Goal: Task Accomplishment & Management: Manage account settings

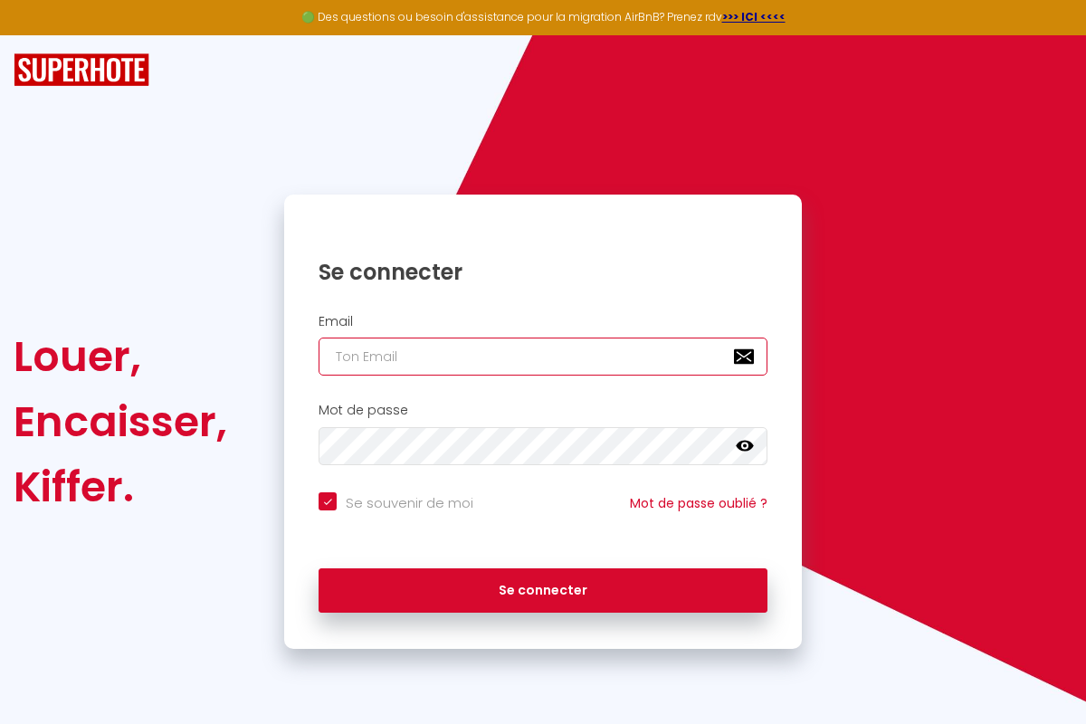
type input "[EMAIL_ADDRESS][DOMAIN_NAME]"
checkbox input "true"
type input "[EMAIL_ADDRESS][DOMAIN_NAME]"
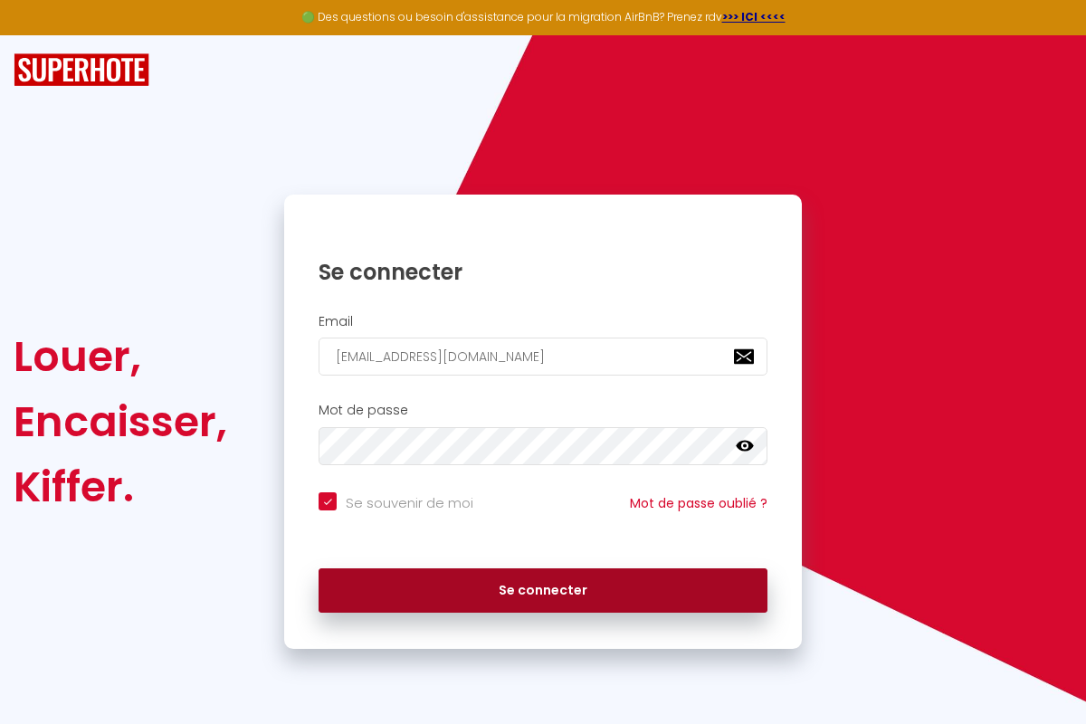
click at [543, 590] on button "Se connecter" at bounding box center [542, 590] width 449 height 45
checkbox input "true"
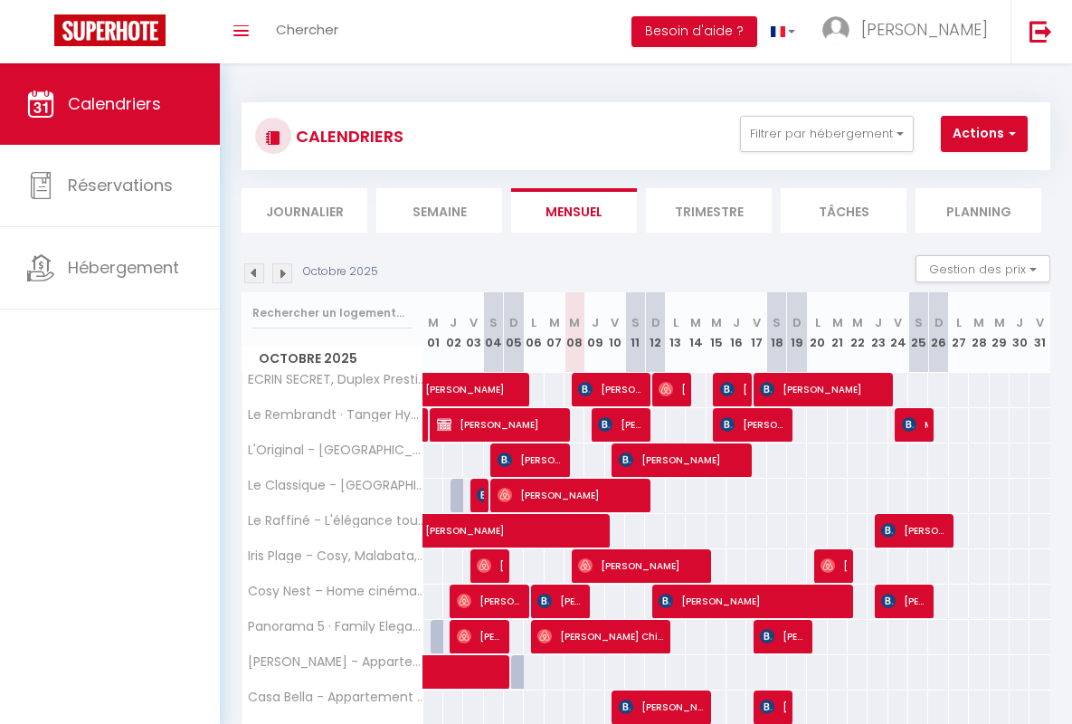
click at [439, 210] on li "Semaine" at bounding box center [439, 210] width 126 height 44
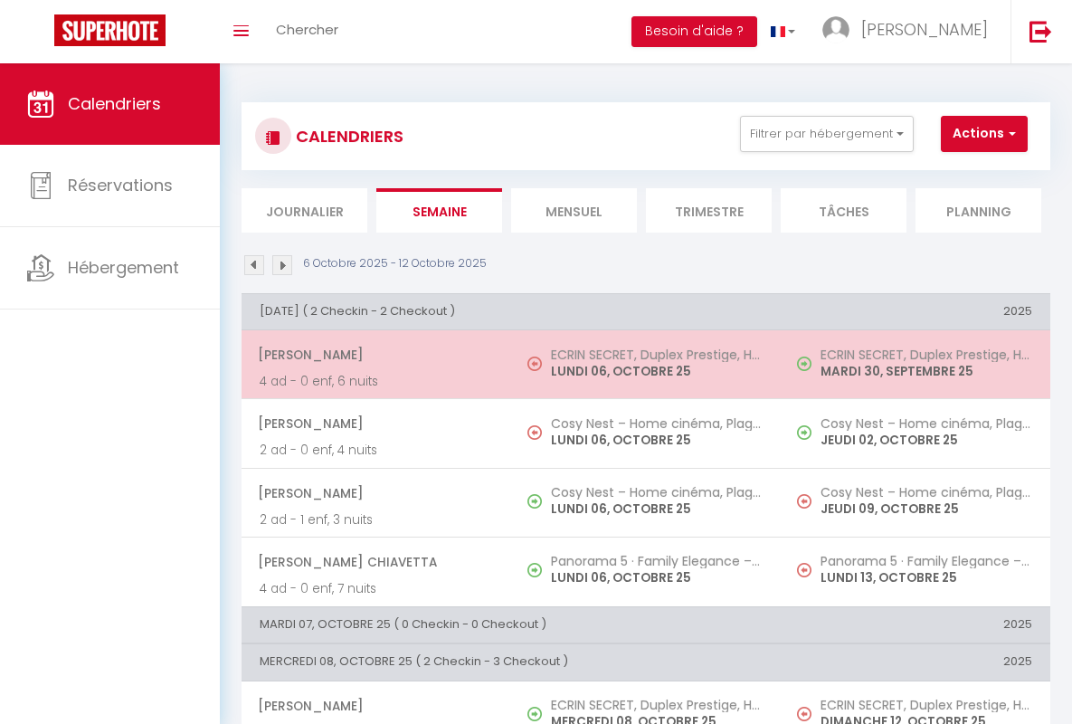
click at [373, 355] on span "[PERSON_NAME]" at bounding box center [375, 354] width 235 height 34
select select "OK"
select select "0"
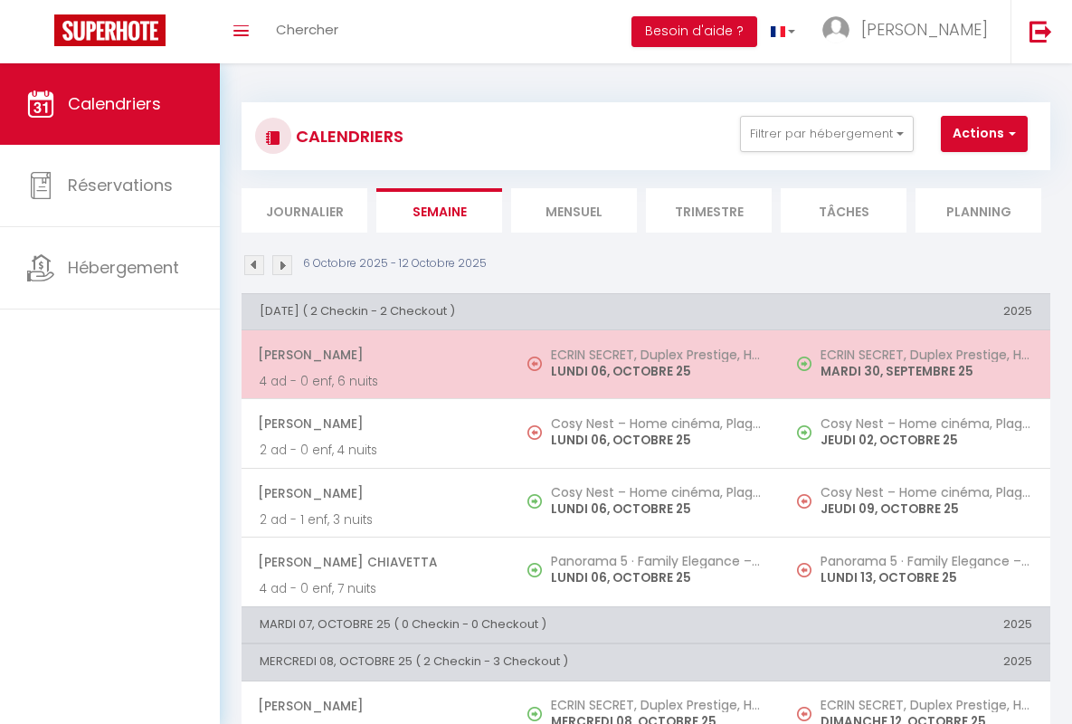
select select "1"
select select
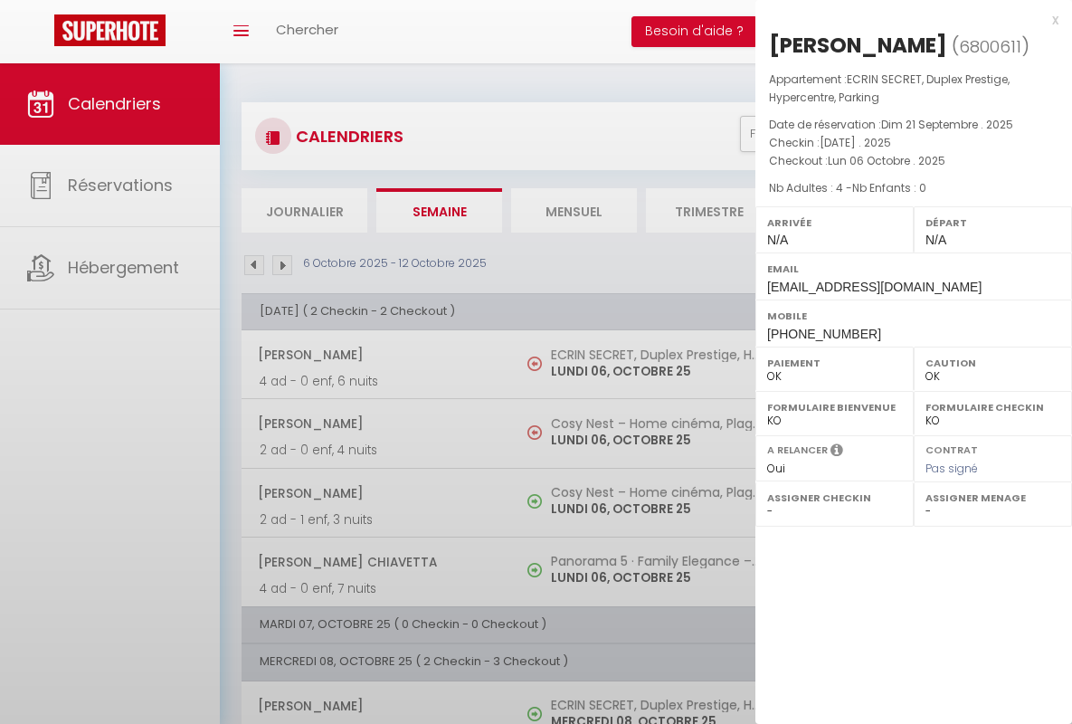
click at [907, 19] on div "x" at bounding box center [906, 20] width 303 height 22
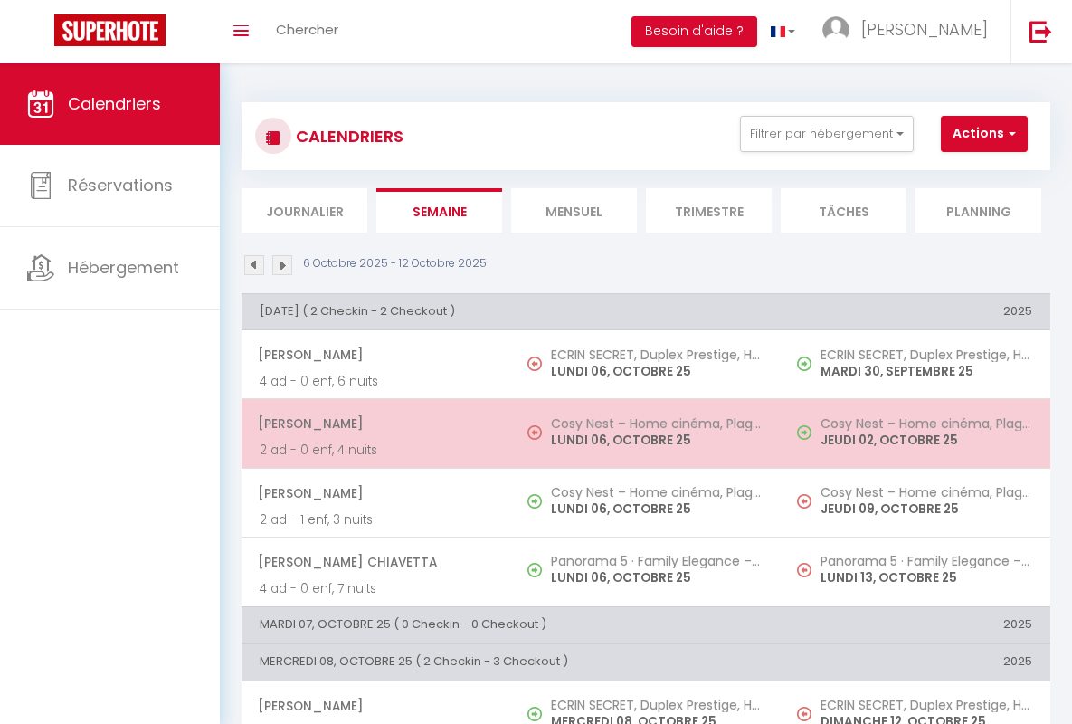
click at [373, 423] on span "[PERSON_NAME]" at bounding box center [375, 423] width 235 height 34
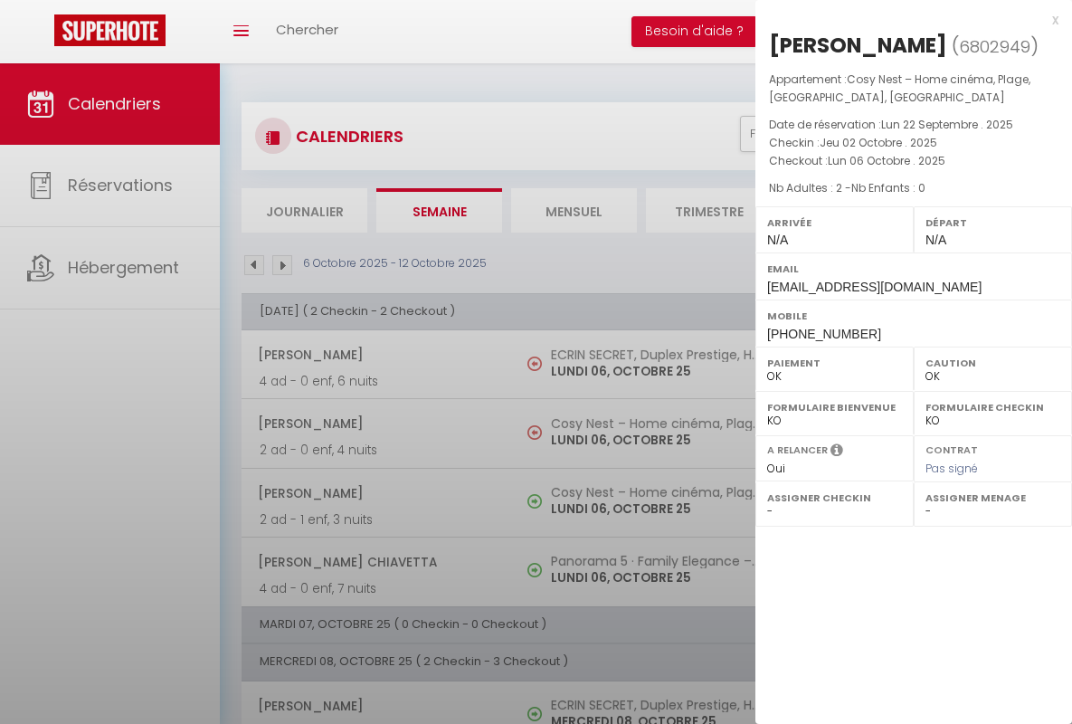
click at [907, 19] on div "x" at bounding box center [906, 20] width 303 height 22
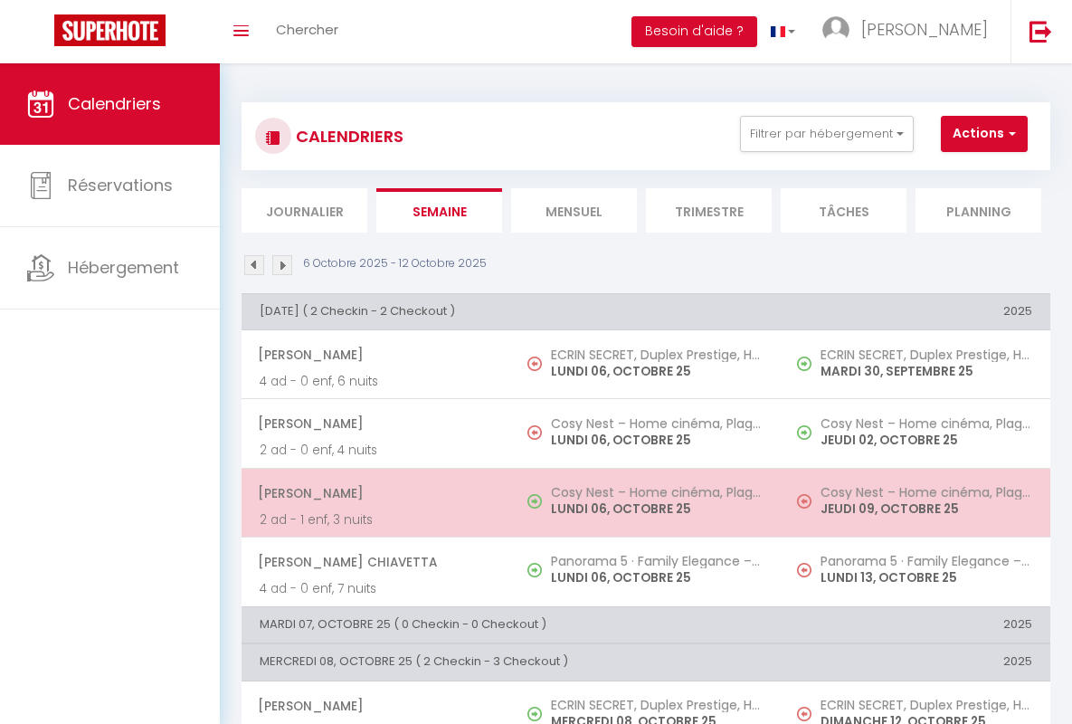
click at [373, 492] on span "[PERSON_NAME]" at bounding box center [375, 493] width 235 height 34
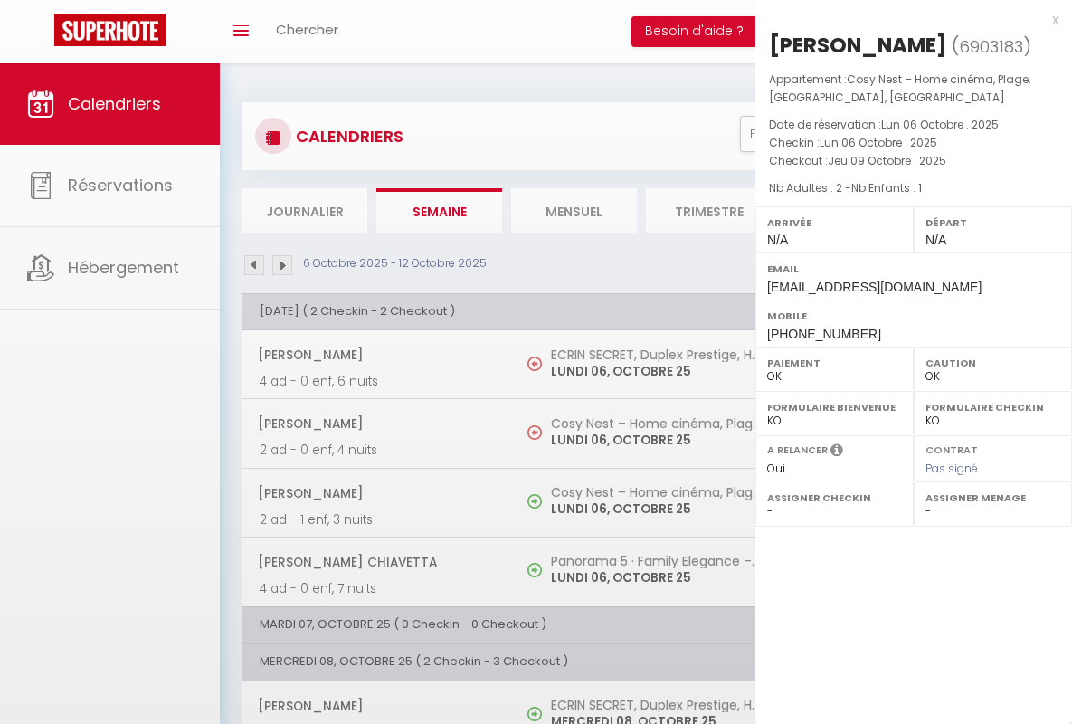
click at [907, 19] on div "x" at bounding box center [906, 20] width 303 height 22
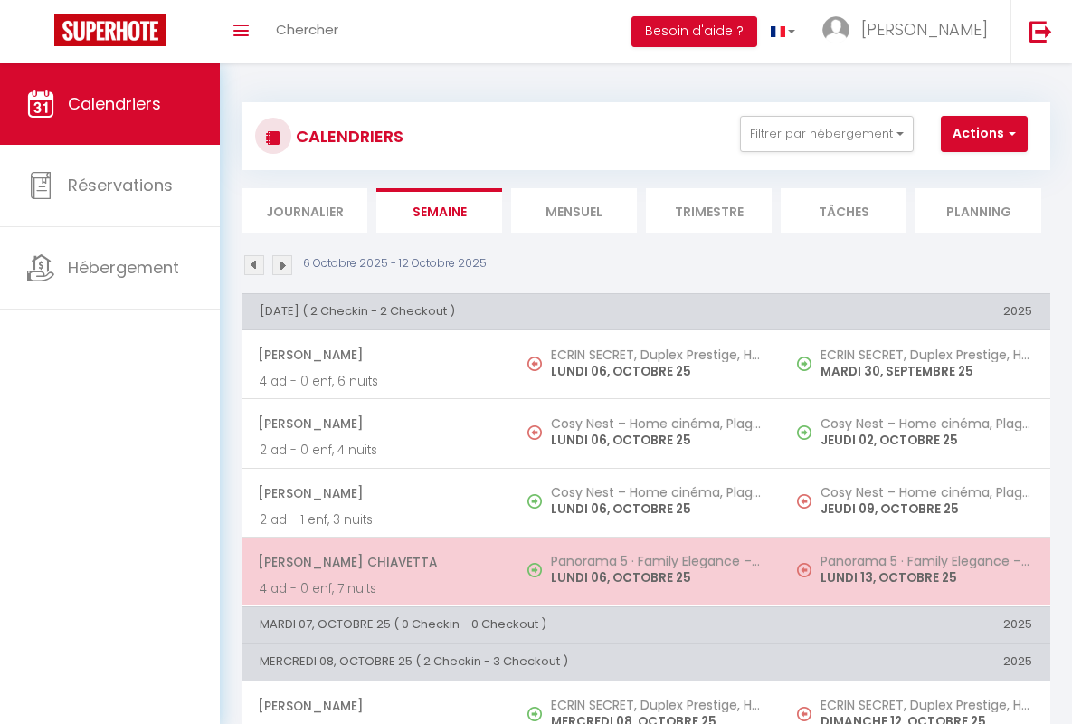
click at [373, 561] on span "[PERSON_NAME] Chiavetta" at bounding box center [375, 562] width 235 height 34
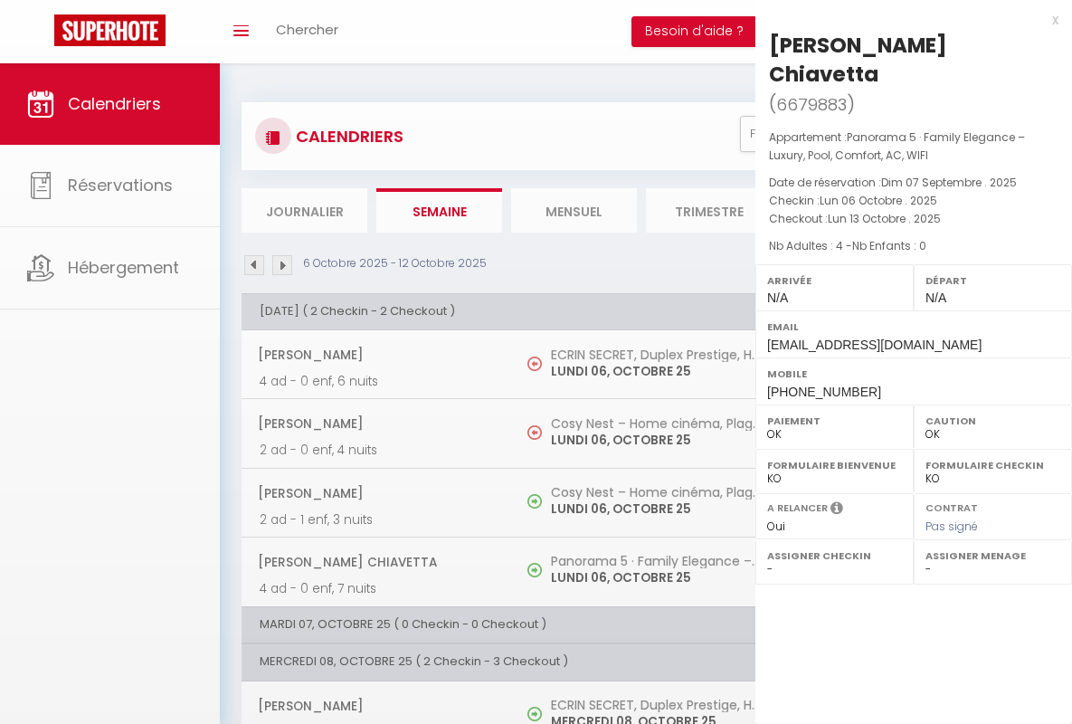
click at [907, 19] on div "x" at bounding box center [906, 20] width 303 height 22
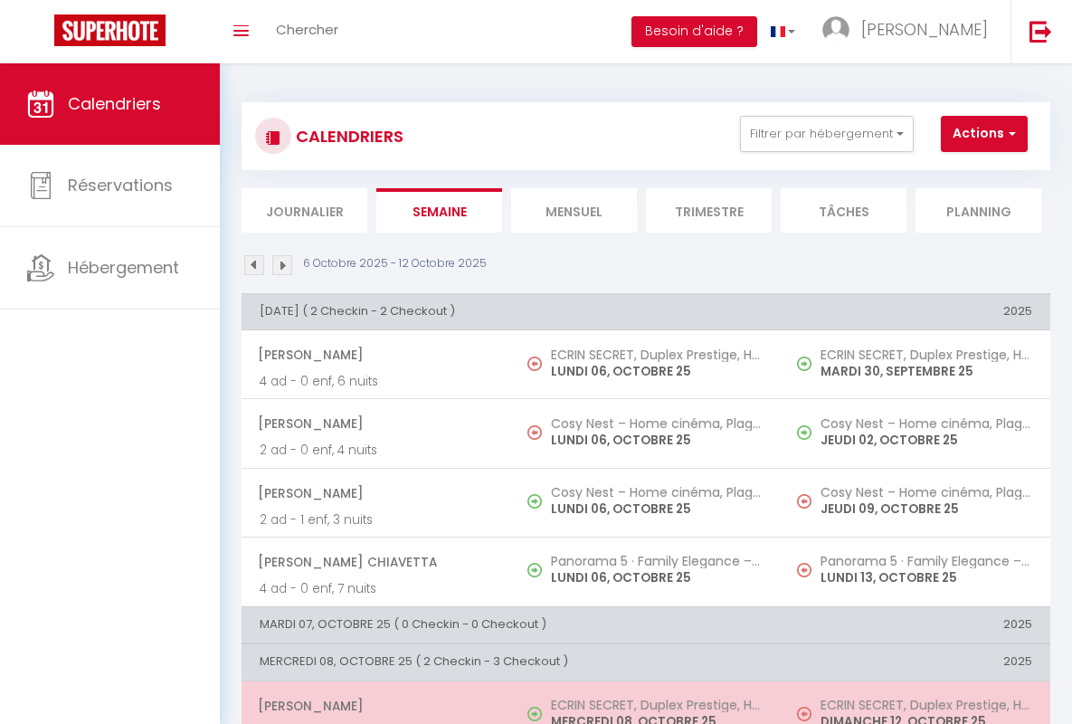
click at [373, 705] on span "[PERSON_NAME]" at bounding box center [375, 705] width 235 height 34
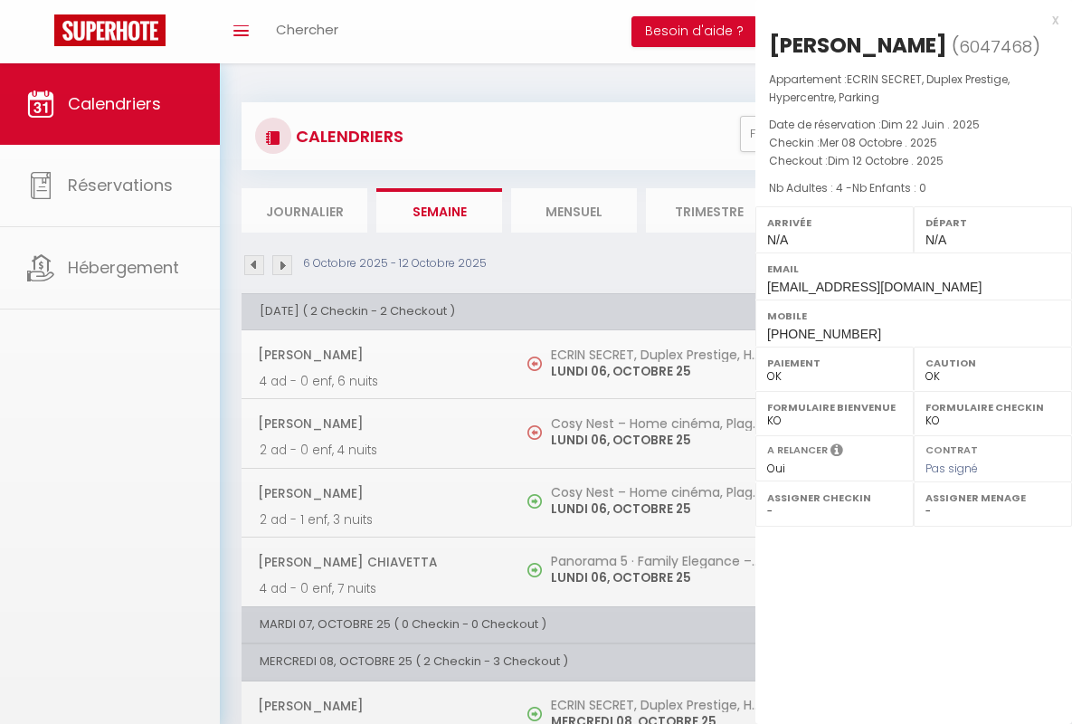
click at [907, 19] on div "x" at bounding box center [906, 20] width 303 height 22
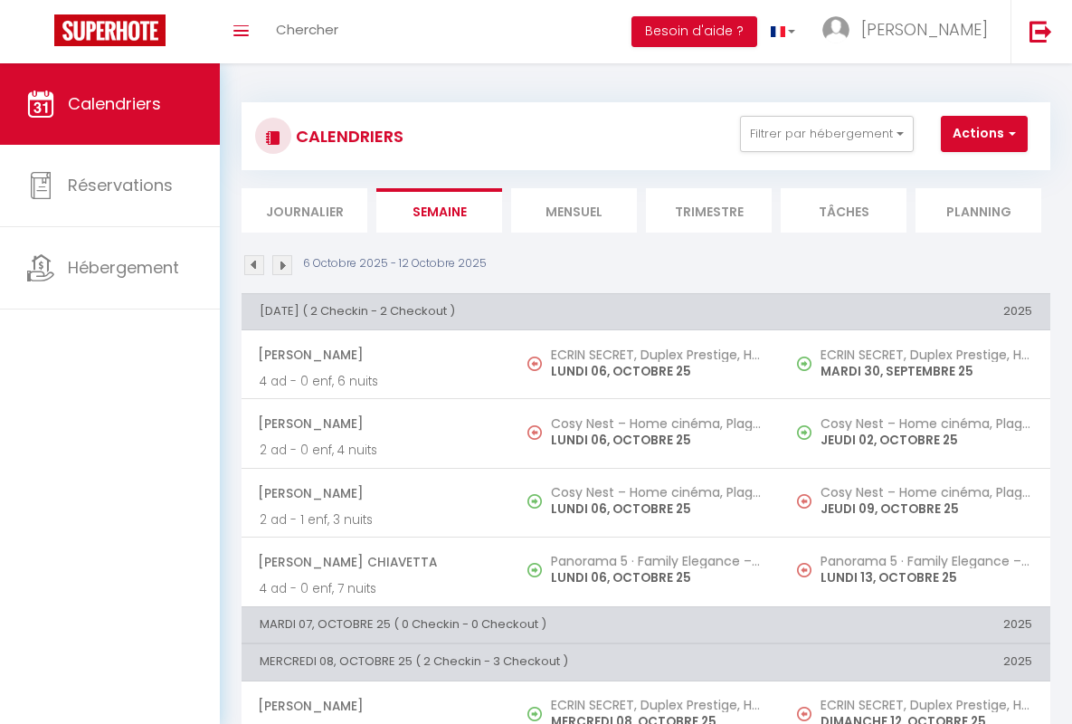
scroll to position [413, 0]
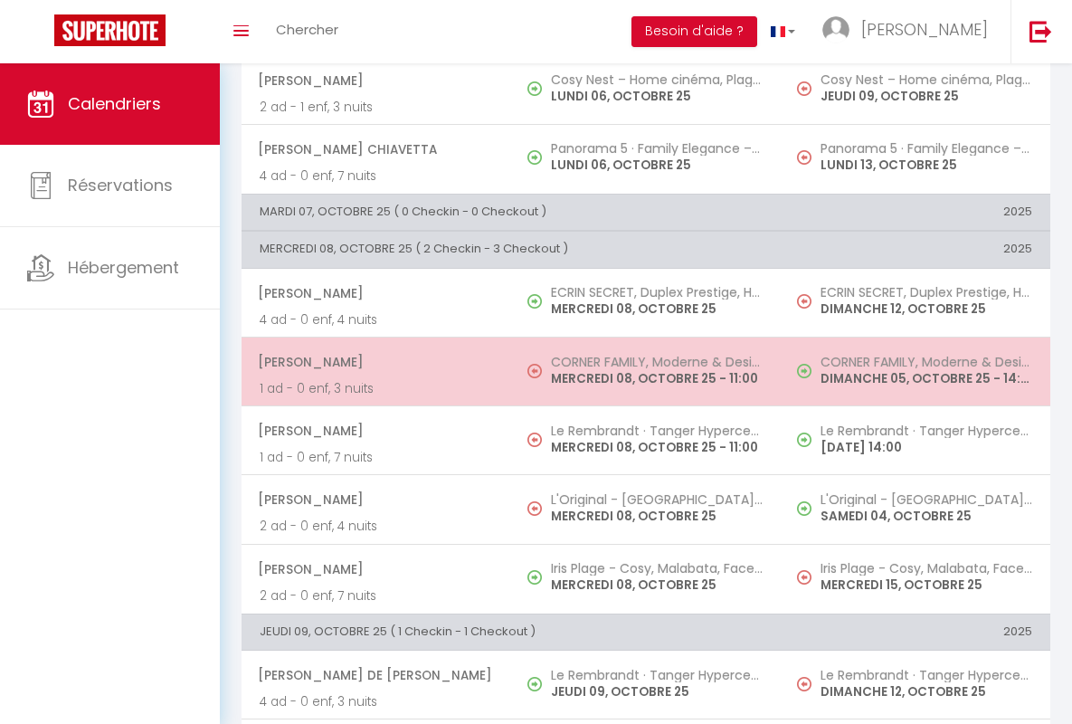
click at [373, 361] on span "[PERSON_NAME]" at bounding box center [375, 362] width 235 height 34
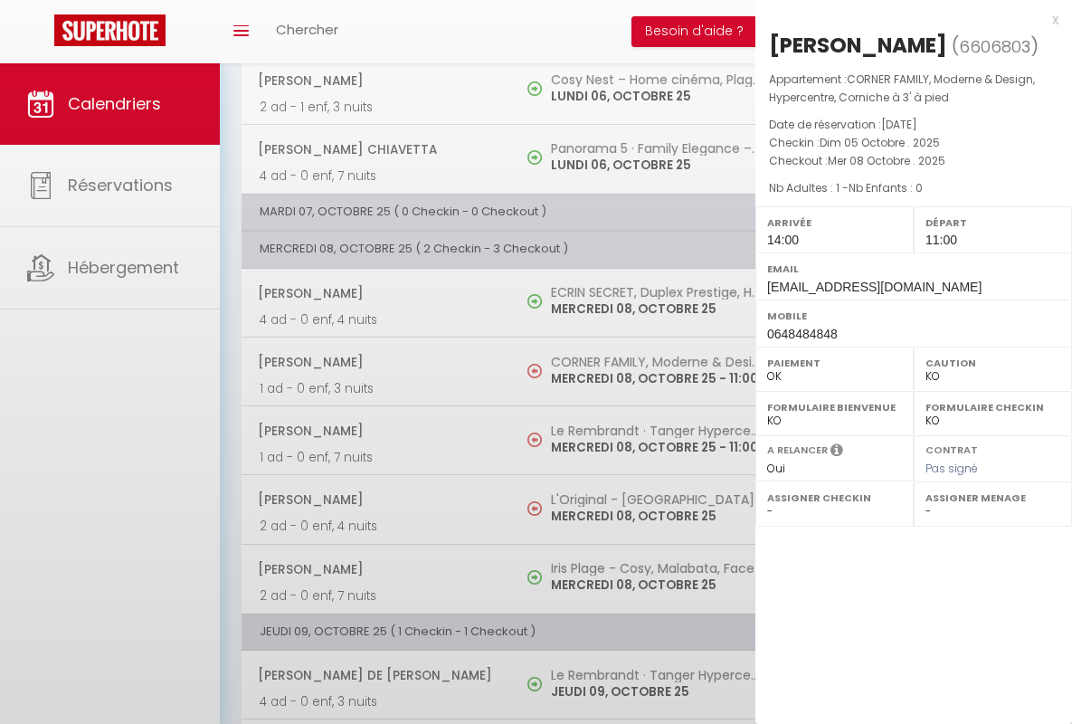
click at [907, 19] on div "x" at bounding box center [906, 20] width 303 height 22
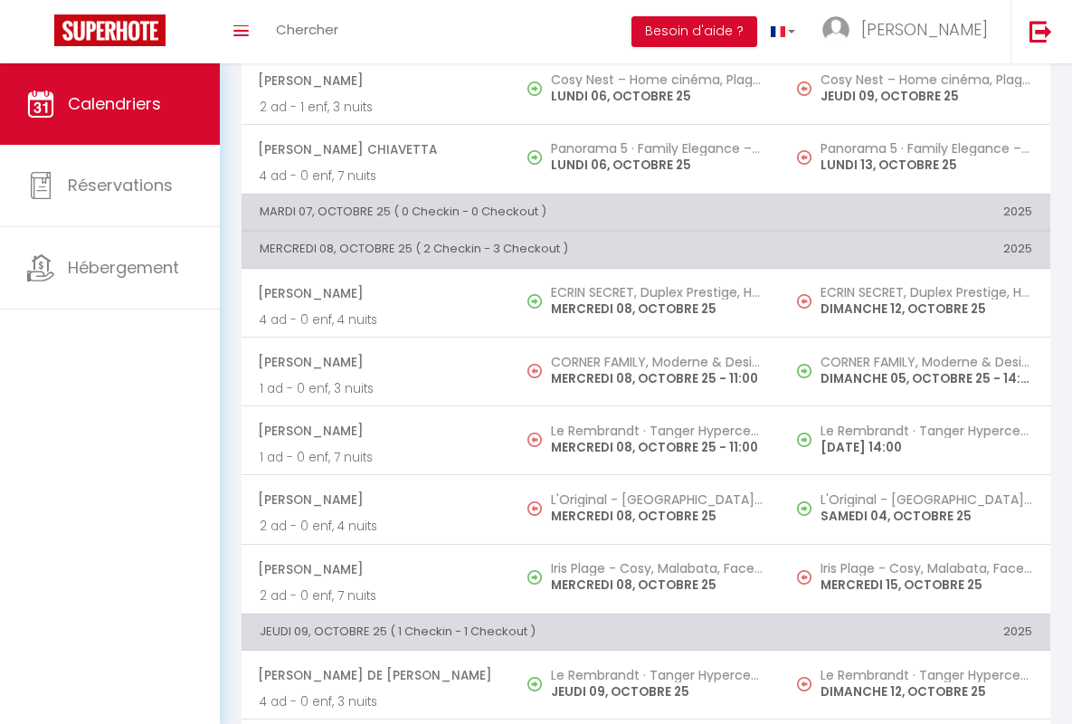
click at [373, 431] on span "[PERSON_NAME]" at bounding box center [375, 430] width 235 height 34
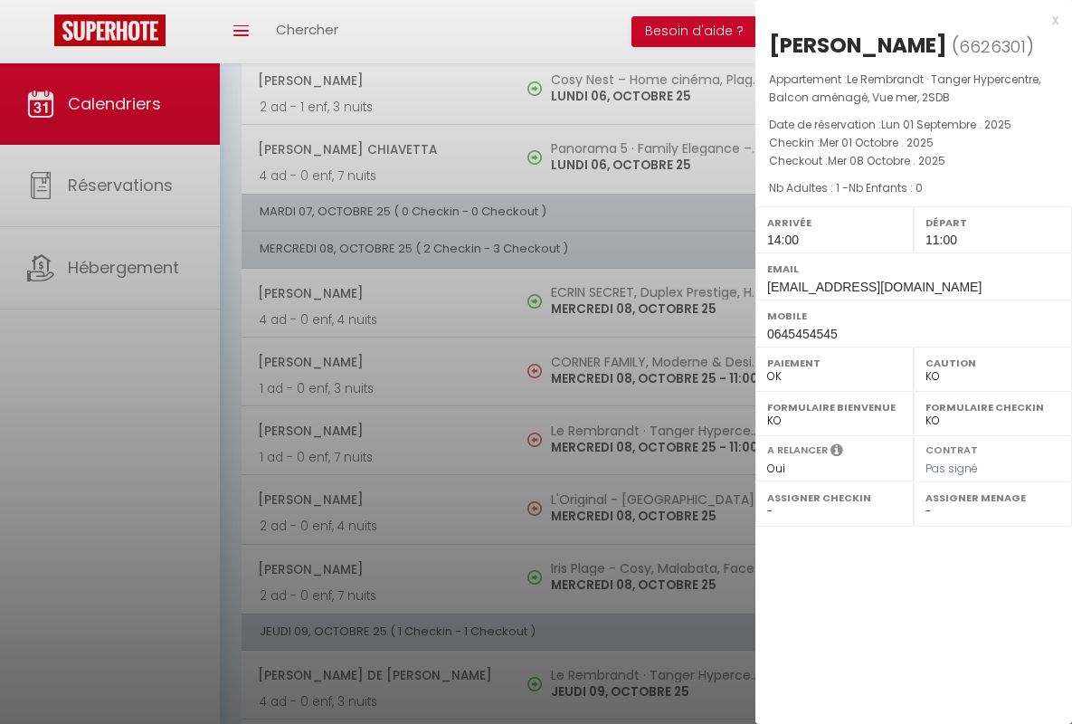
click at [907, 19] on div "x" at bounding box center [906, 20] width 303 height 22
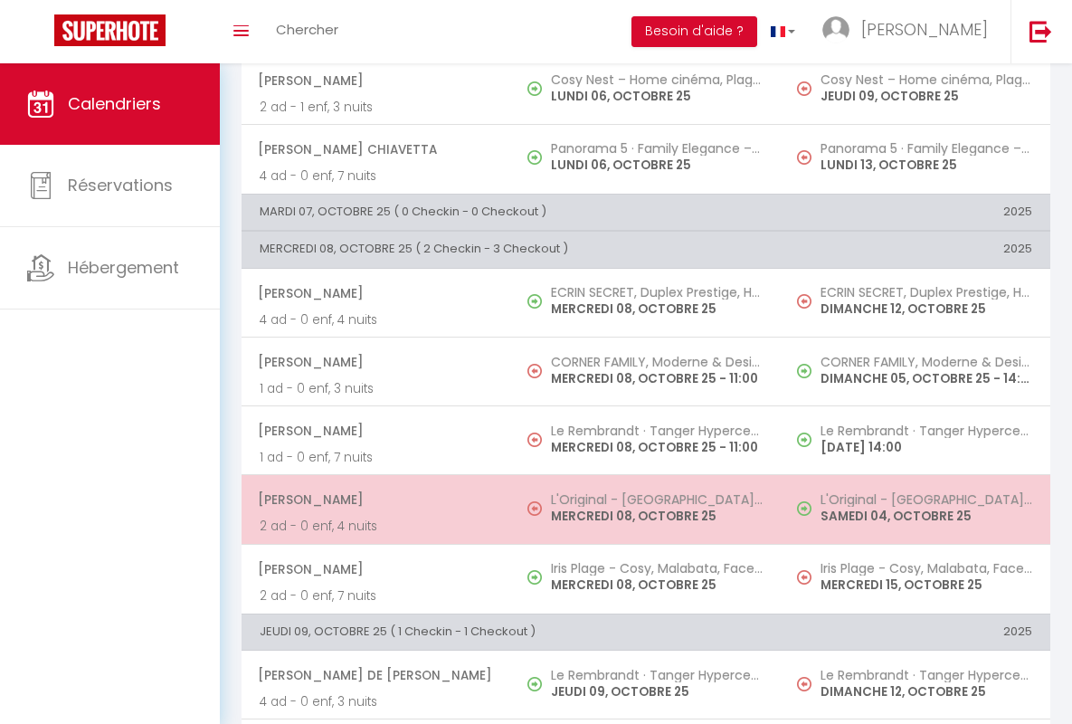
click at [373, 499] on span "[PERSON_NAME]" at bounding box center [375, 499] width 235 height 34
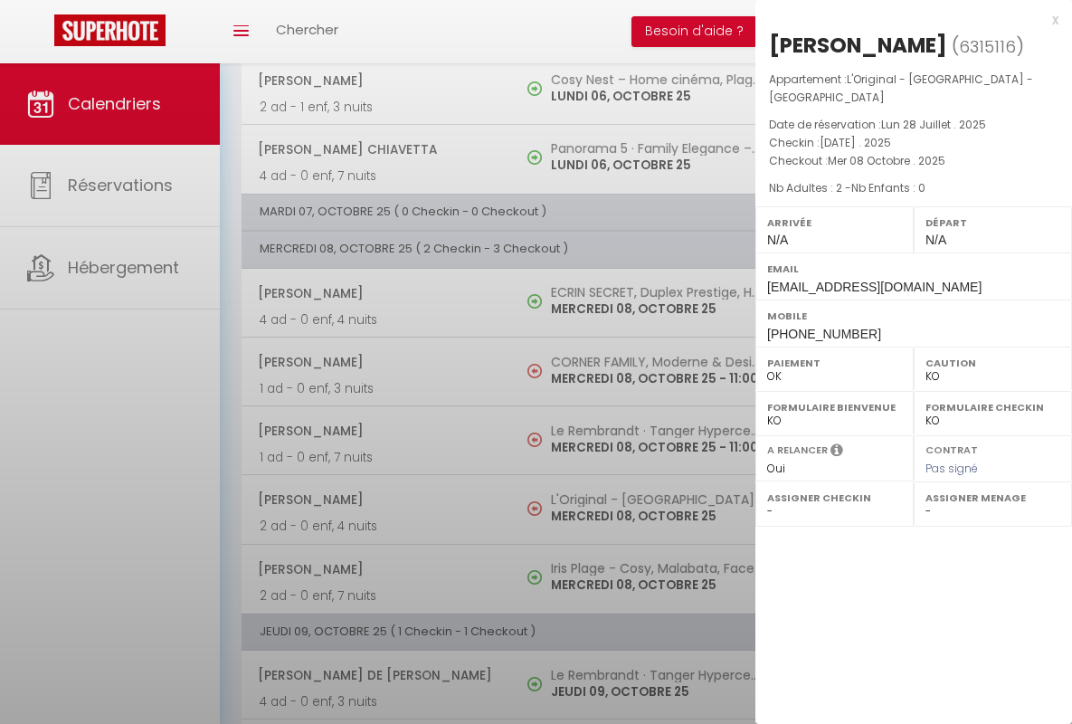
click at [907, 19] on div "x" at bounding box center [906, 20] width 303 height 22
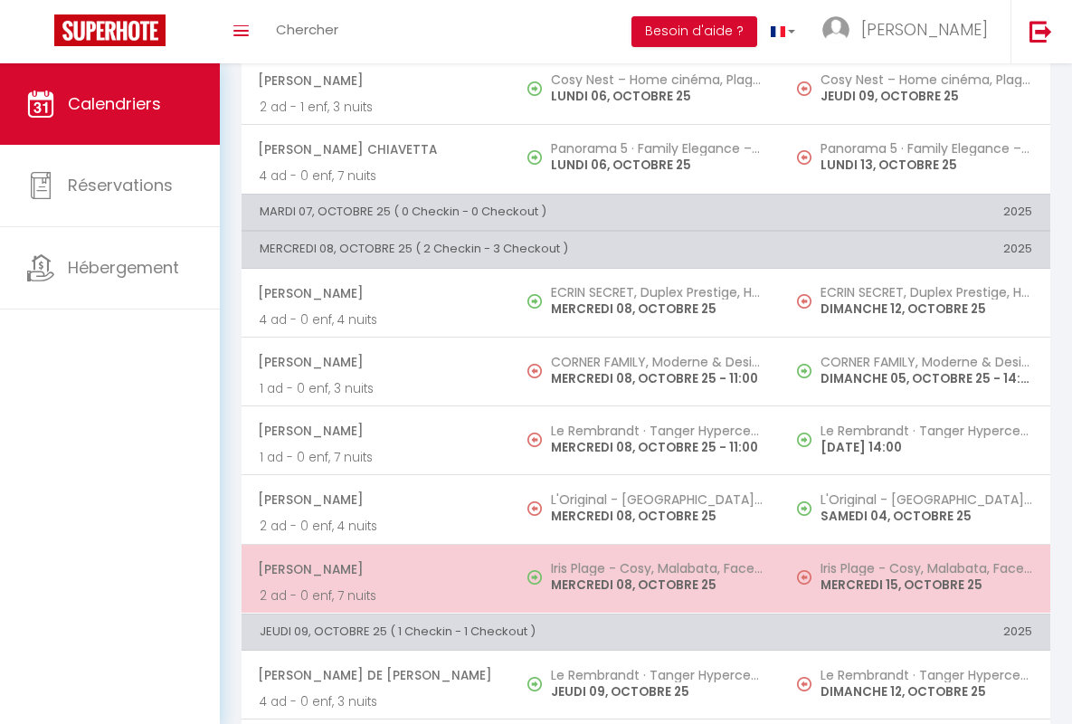
click at [373, 568] on span "[PERSON_NAME]" at bounding box center [375, 569] width 235 height 34
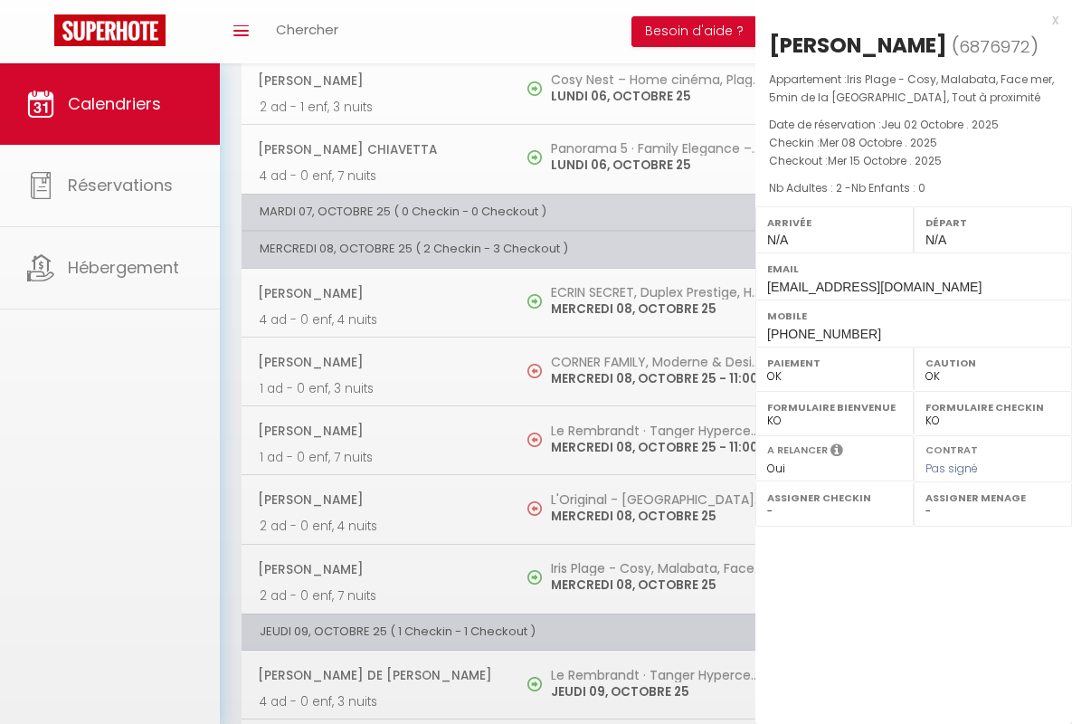
click at [907, 19] on div "x" at bounding box center [906, 20] width 303 height 22
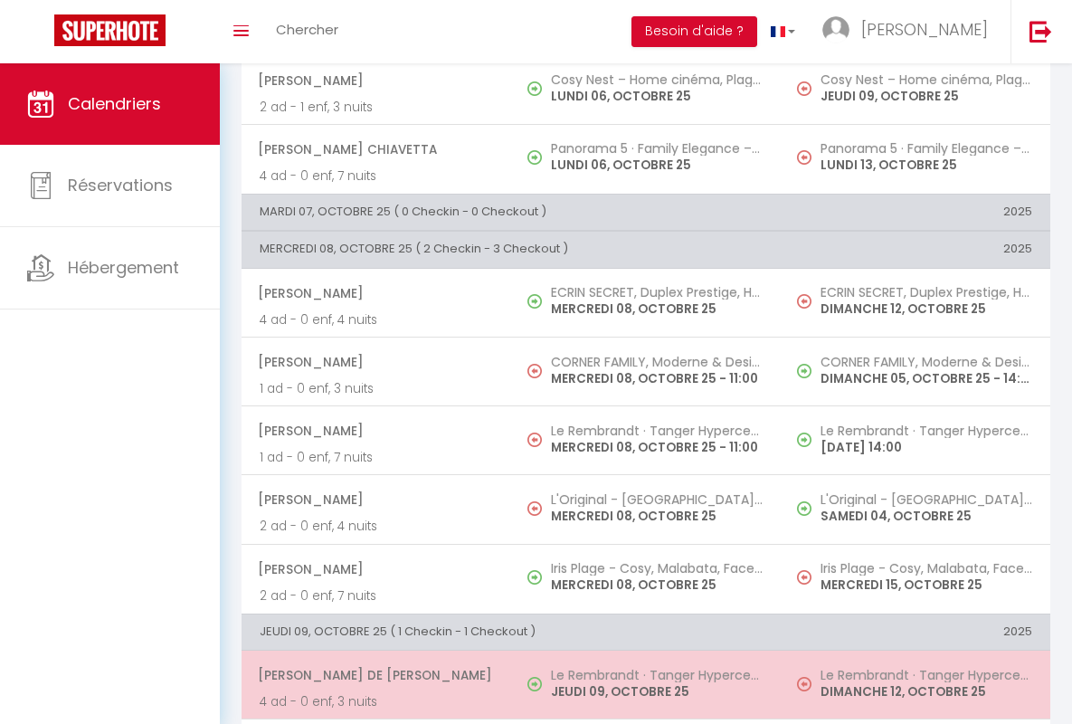
click at [373, 675] on span "[PERSON_NAME] De [PERSON_NAME]" at bounding box center [375, 675] width 235 height 34
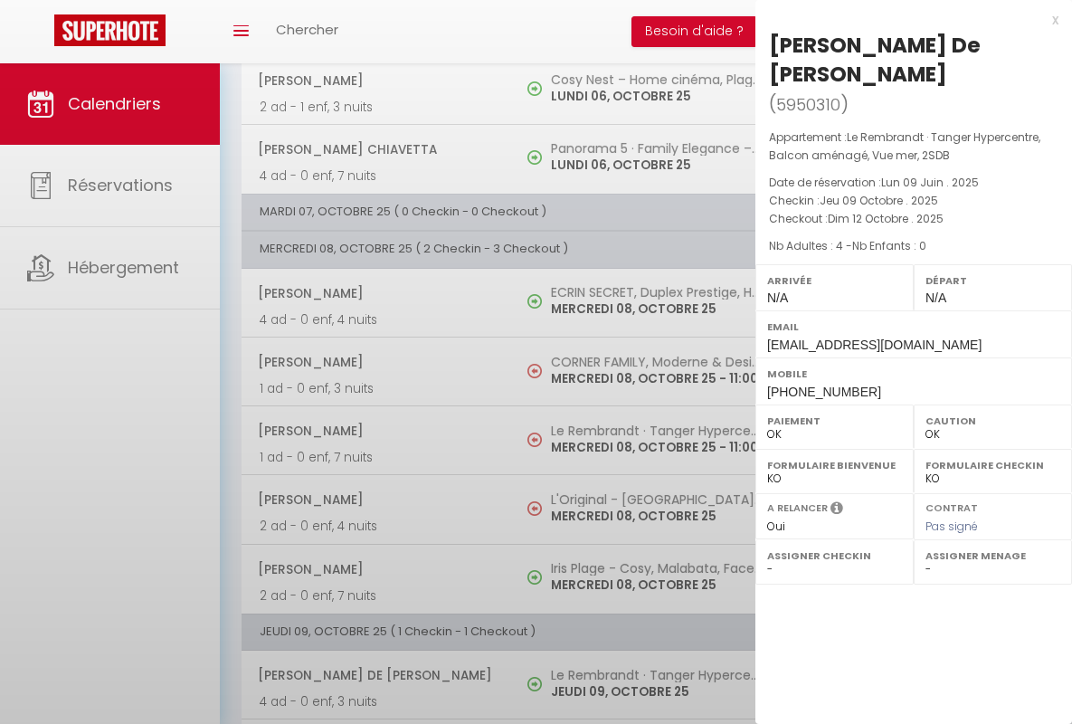
click at [907, 19] on div "x" at bounding box center [906, 20] width 303 height 22
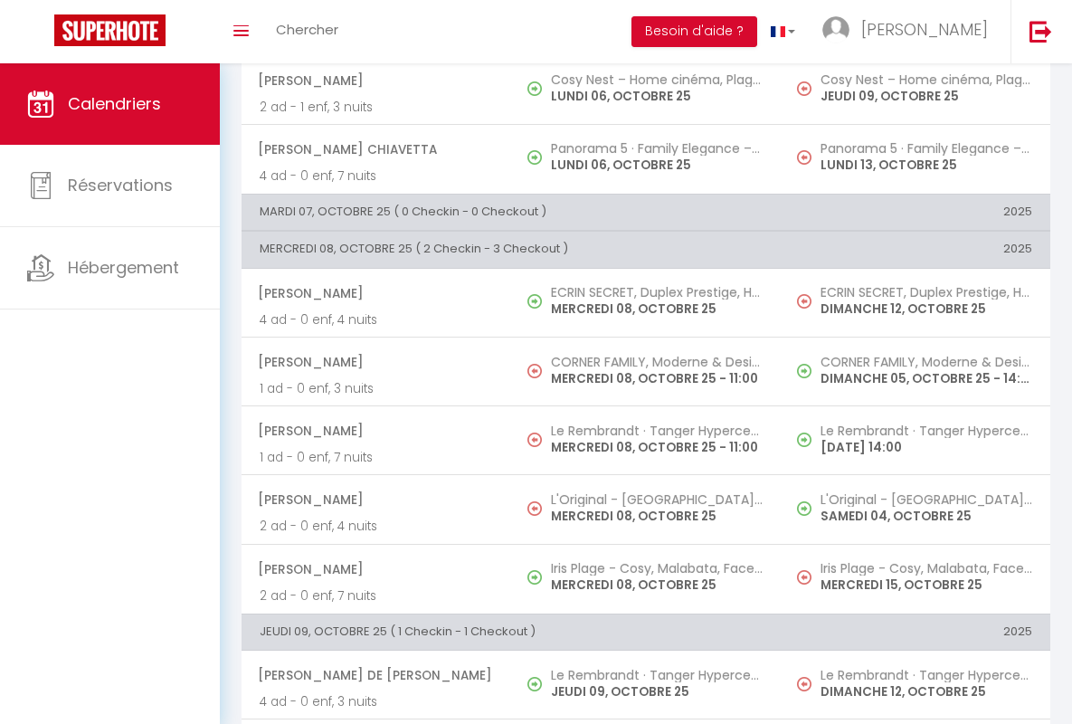
scroll to position [794, 0]
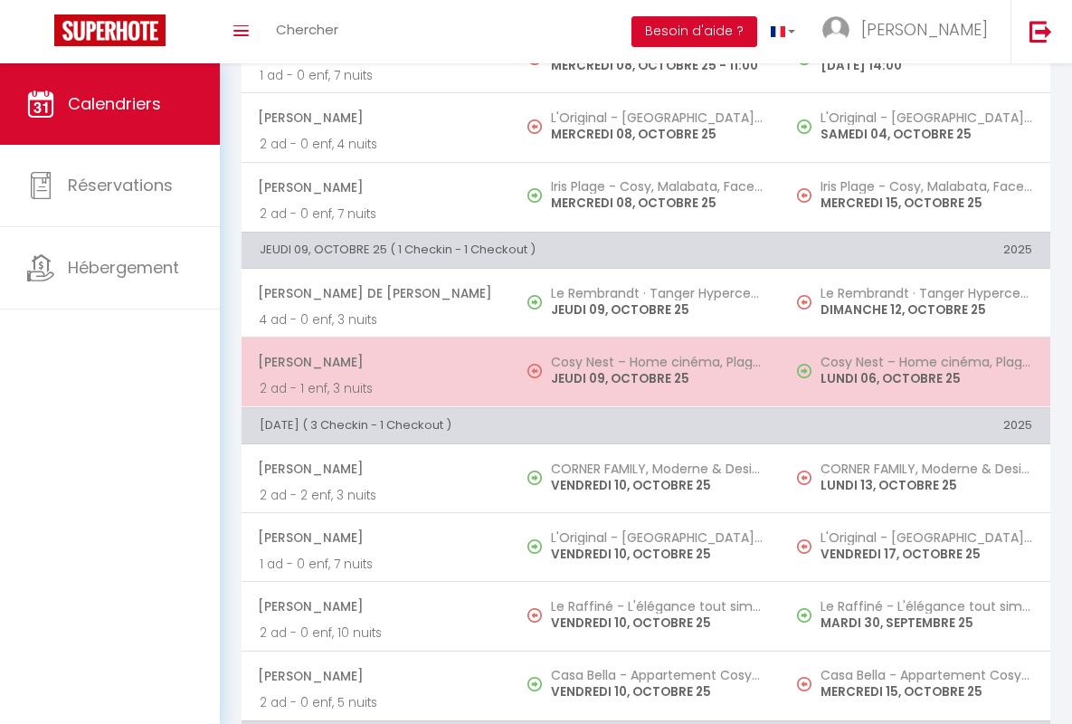
click at [373, 362] on span "[PERSON_NAME]" at bounding box center [375, 362] width 235 height 34
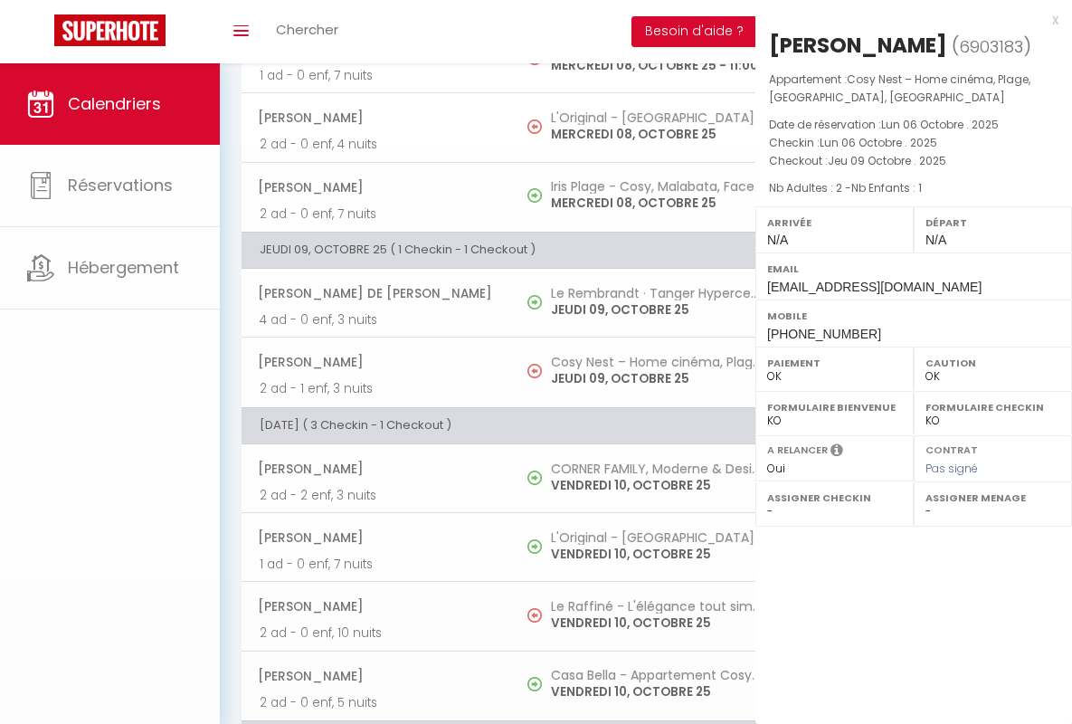
click at [907, 19] on div "x" at bounding box center [906, 20] width 303 height 22
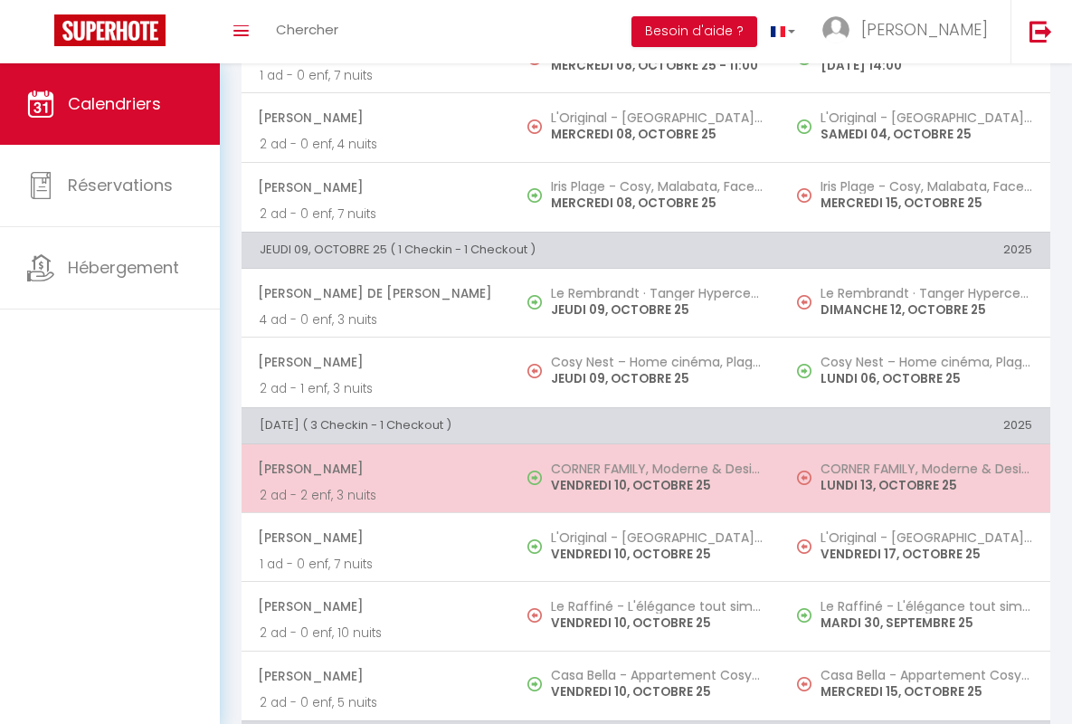
click at [373, 469] on span "[PERSON_NAME]" at bounding box center [375, 468] width 235 height 34
select select "KO"
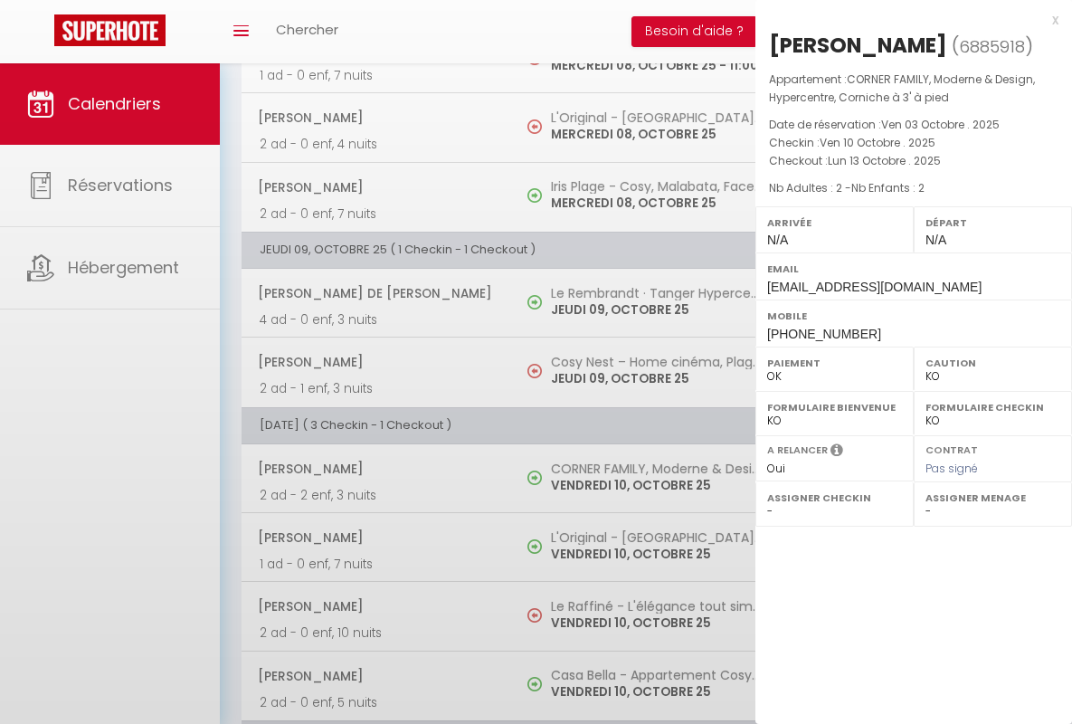
click at [907, 19] on div "x" at bounding box center [906, 20] width 303 height 22
